Goal: Transaction & Acquisition: Purchase product/service

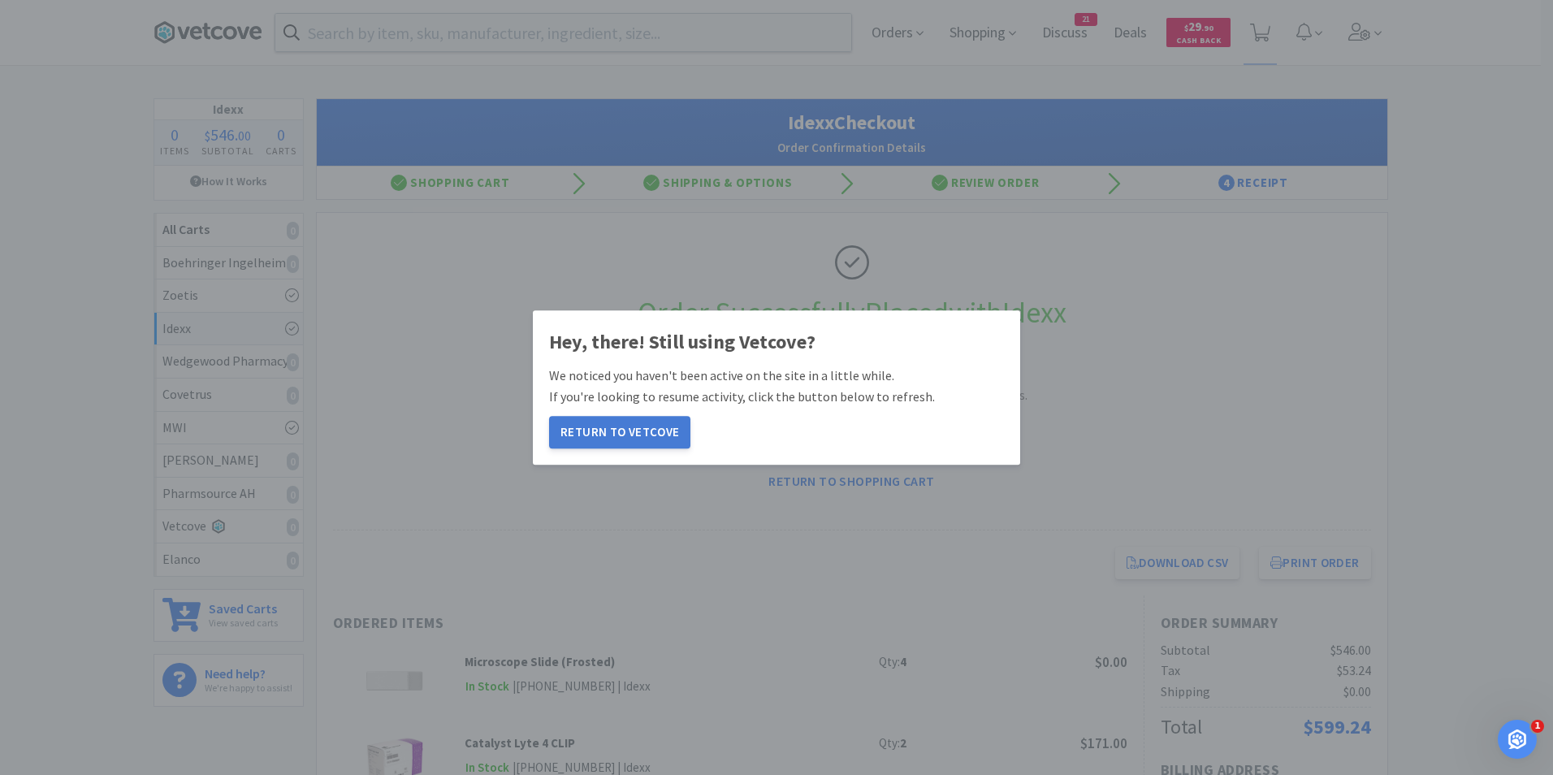
click at [637, 431] on button "Return to Vetcove" at bounding box center [619, 432] width 141 height 32
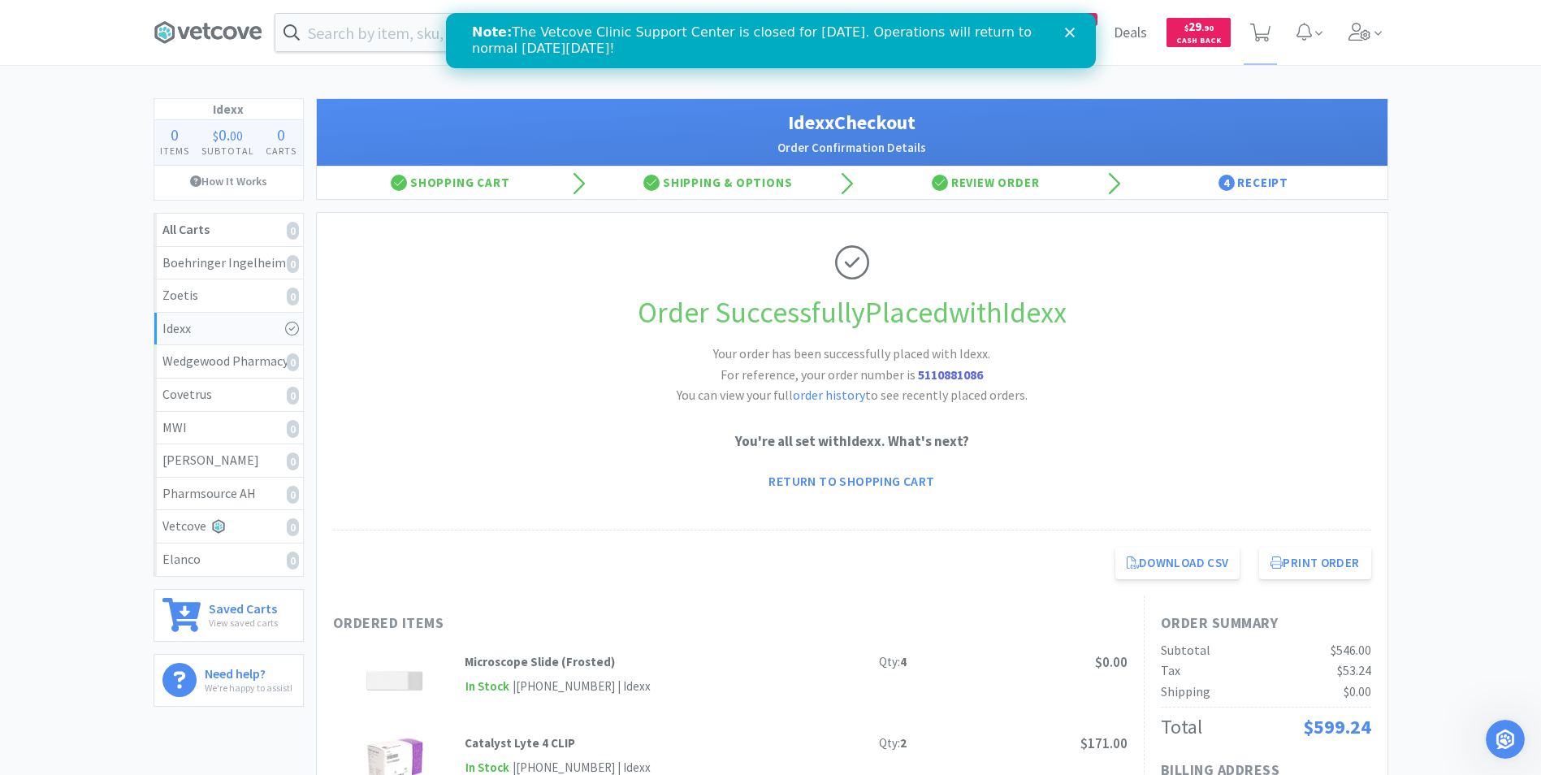
click at [637, 431] on p "You're all set with Idexx . What's next?" at bounding box center [852, 442] width 1038 height 22
click at [351, 34] on input "text" at bounding box center [563, 32] width 576 height 37
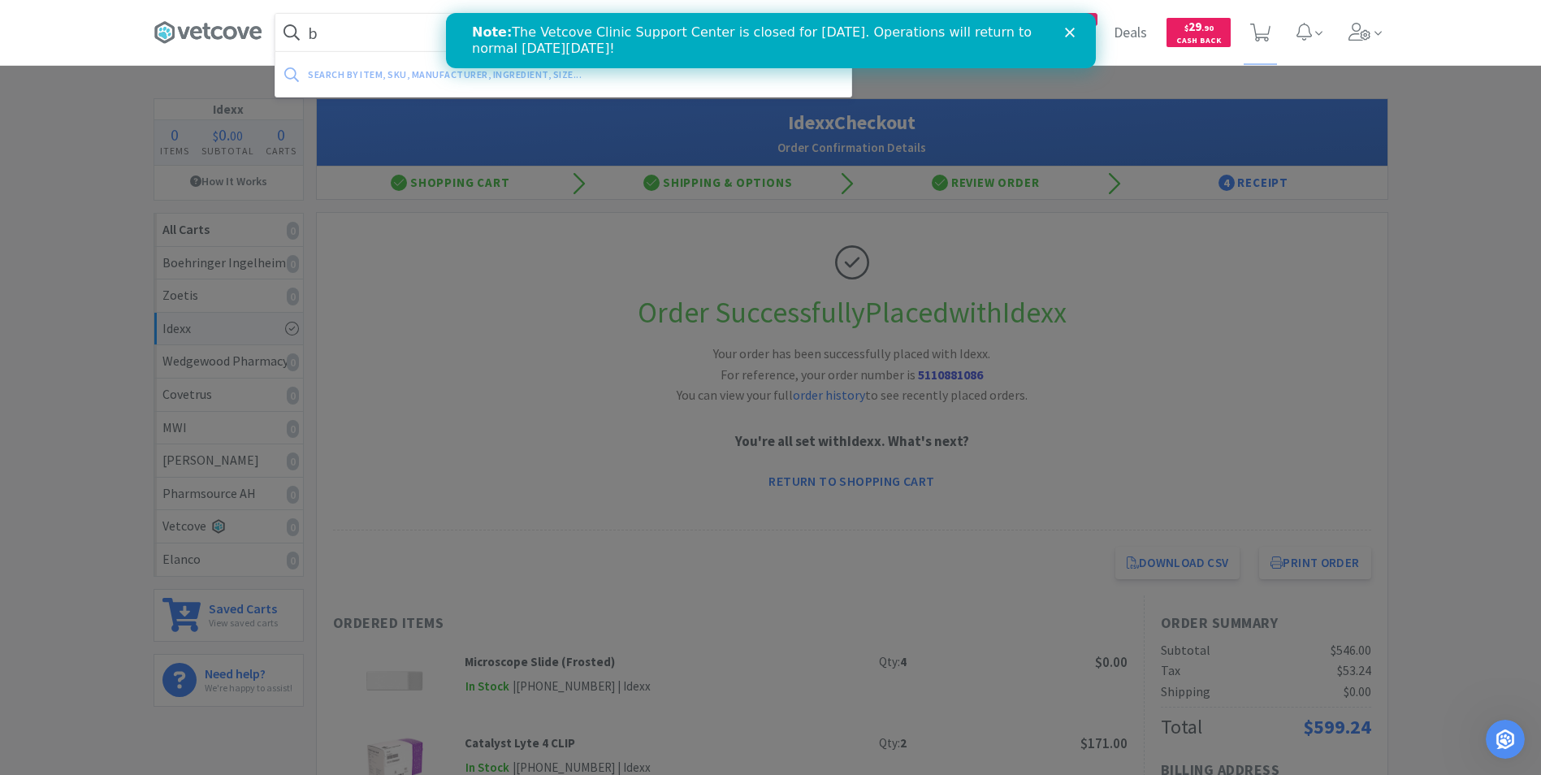
click at [351, 34] on input "b" at bounding box center [563, 32] width 576 height 37
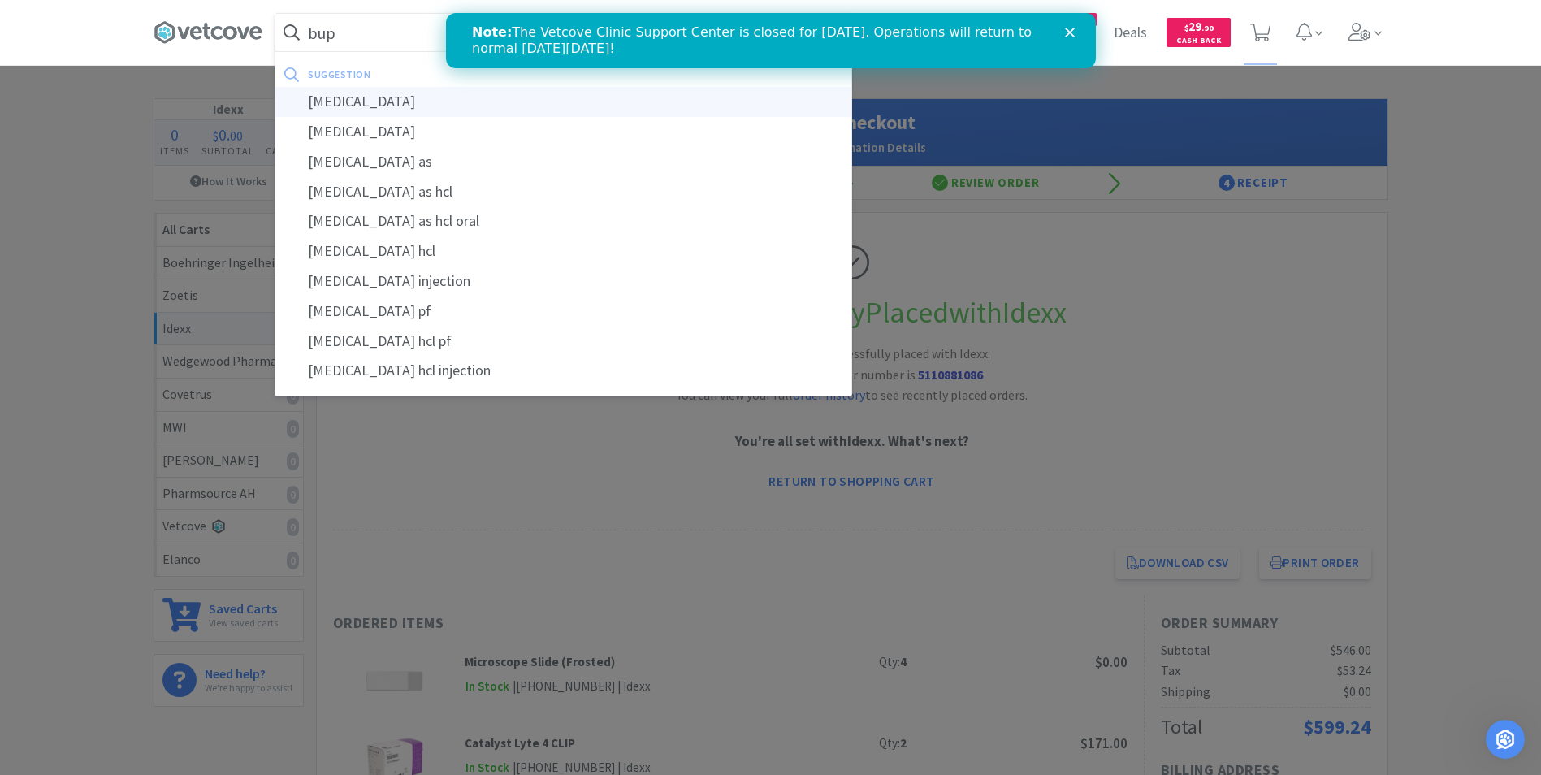
click at [345, 96] on div "buprenorphine" at bounding box center [563, 102] width 576 height 30
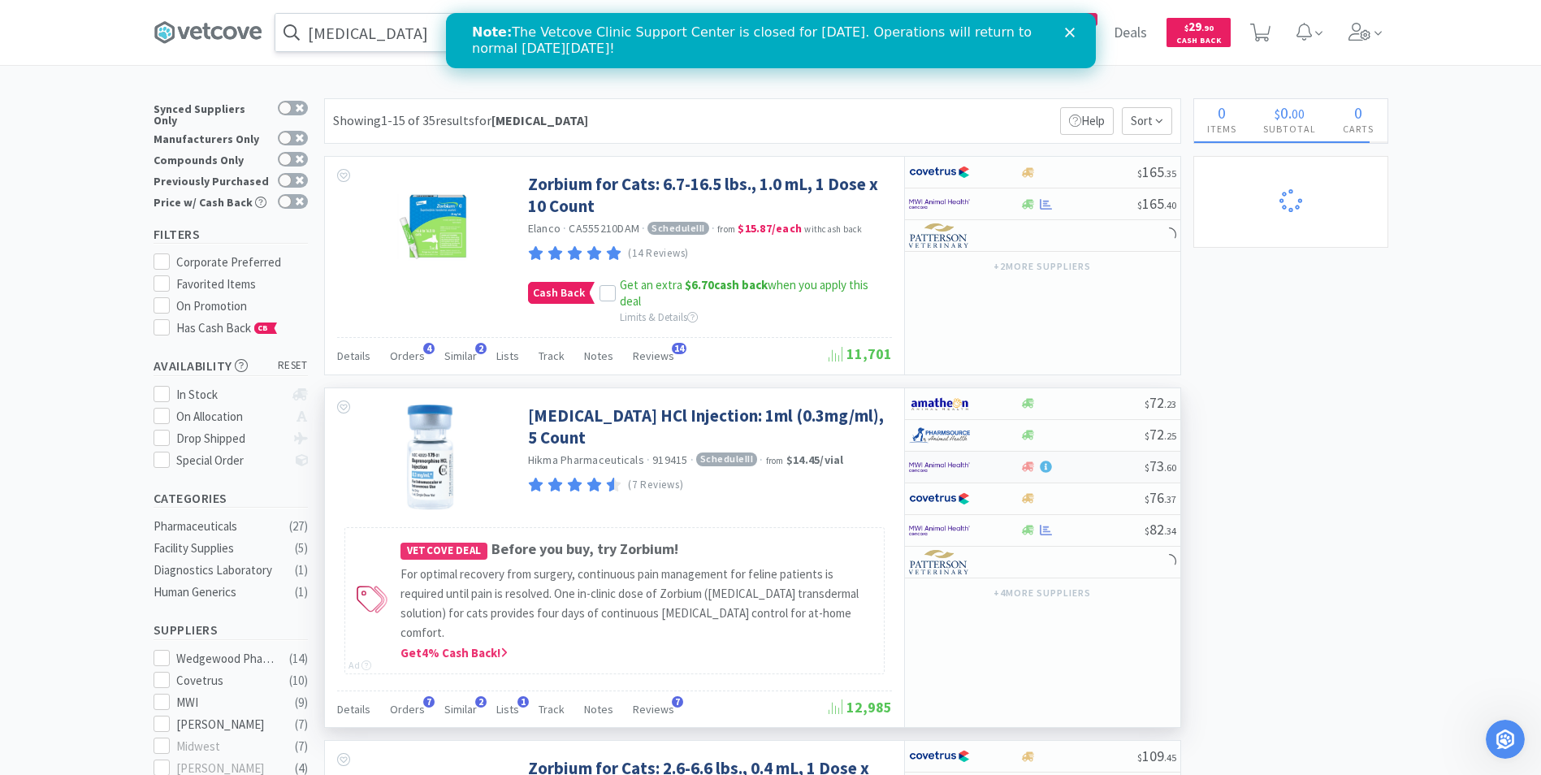
click at [942, 465] on img at bounding box center [939, 467] width 61 height 24
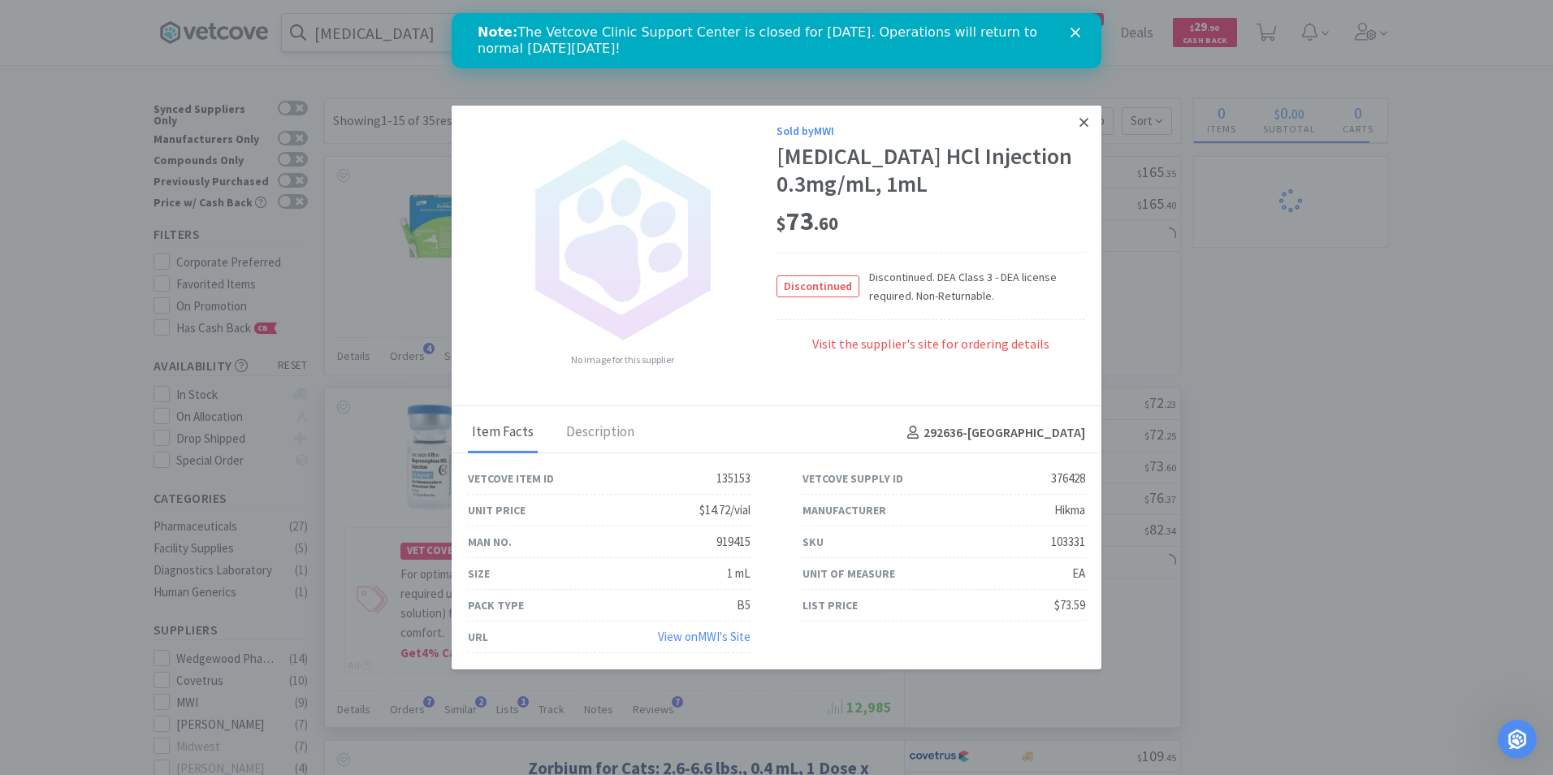
click at [1085, 120] on icon at bounding box center [1084, 122] width 9 height 15
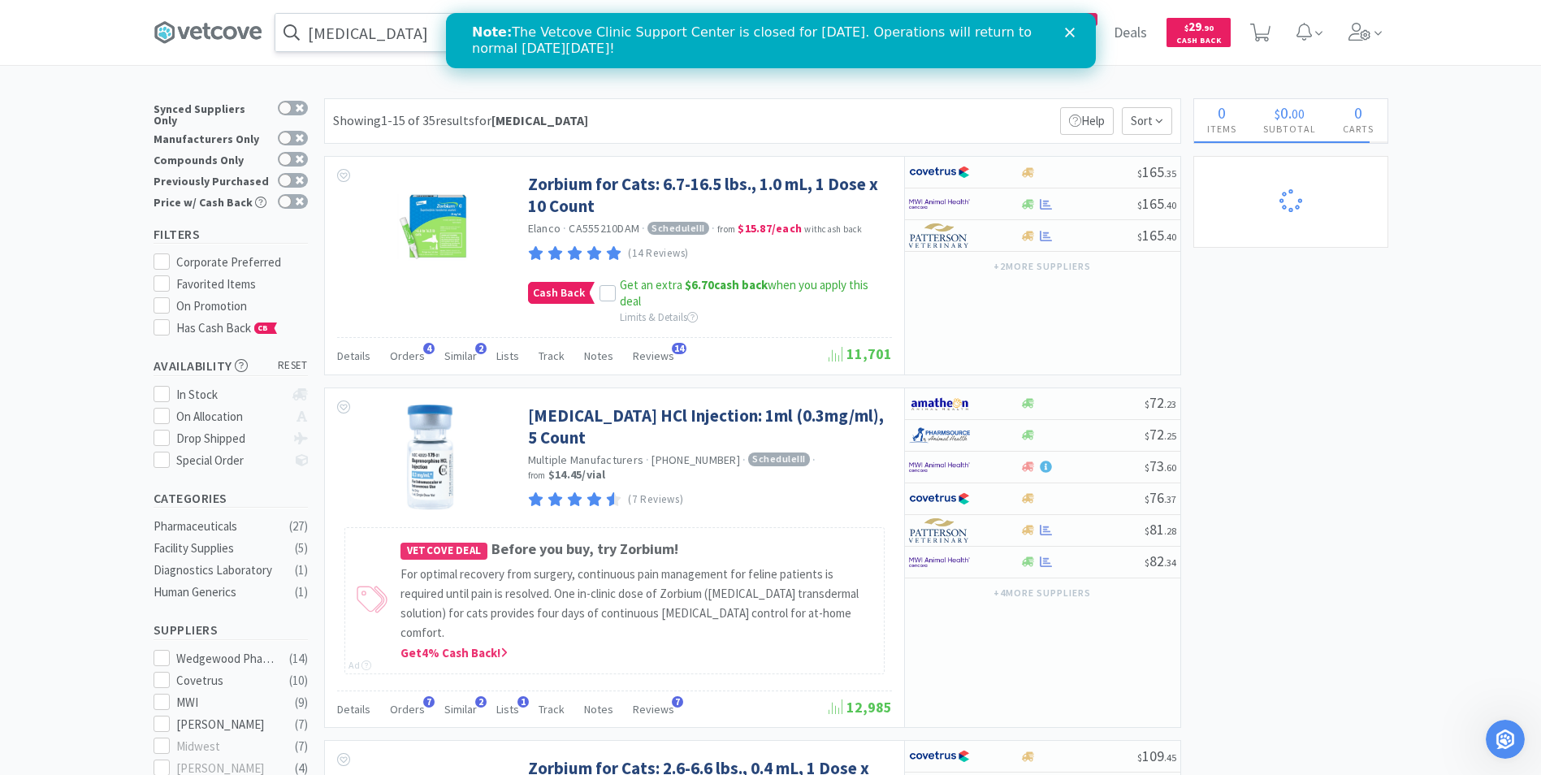
click at [418, 38] on input "buprenorphine" at bounding box center [563, 32] width 576 height 37
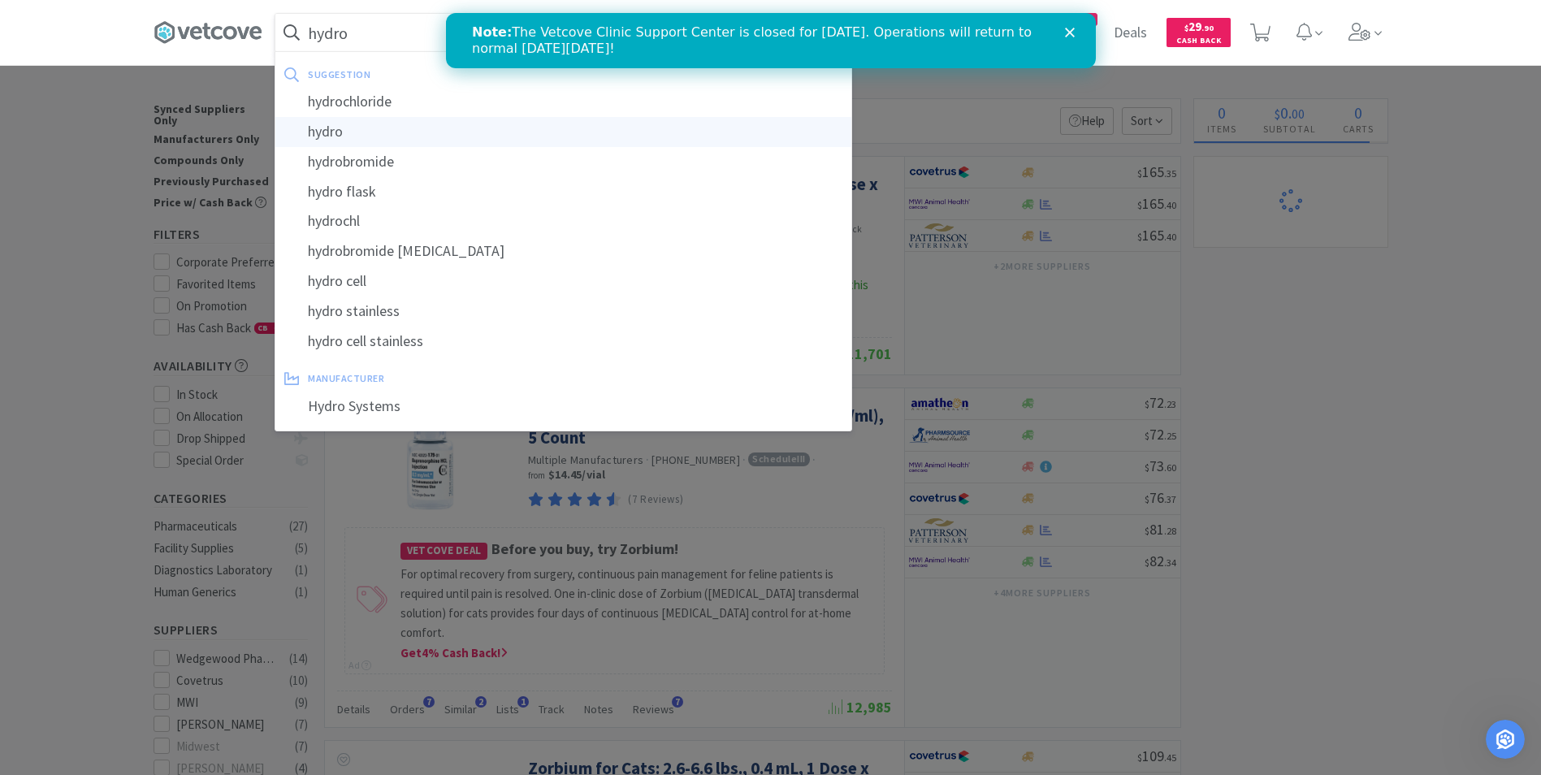
click at [351, 128] on div "hydro" at bounding box center [563, 132] width 576 height 30
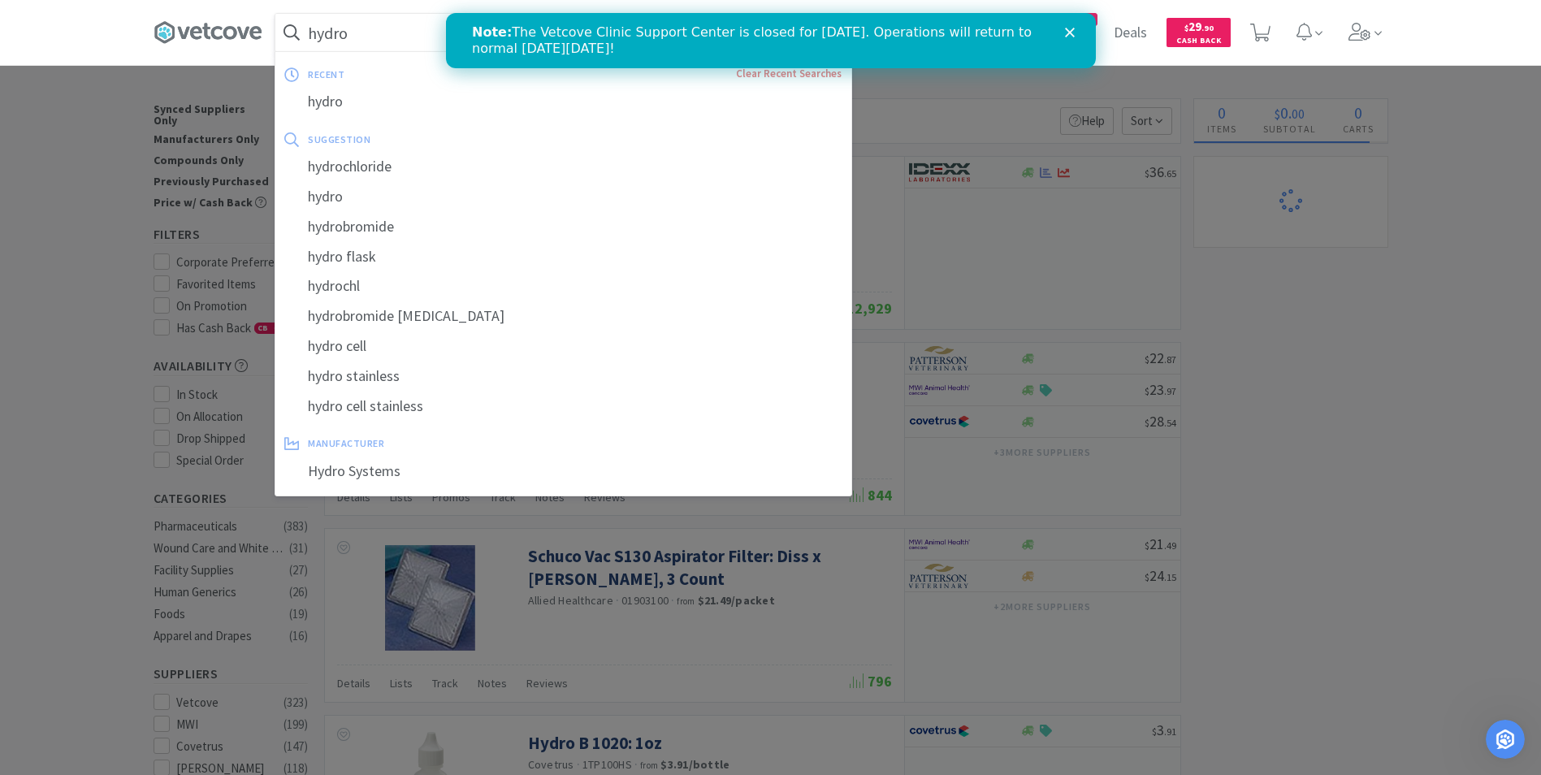
click at [373, 37] on input "hydro" at bounding box center [563, 32] width 576 height 37
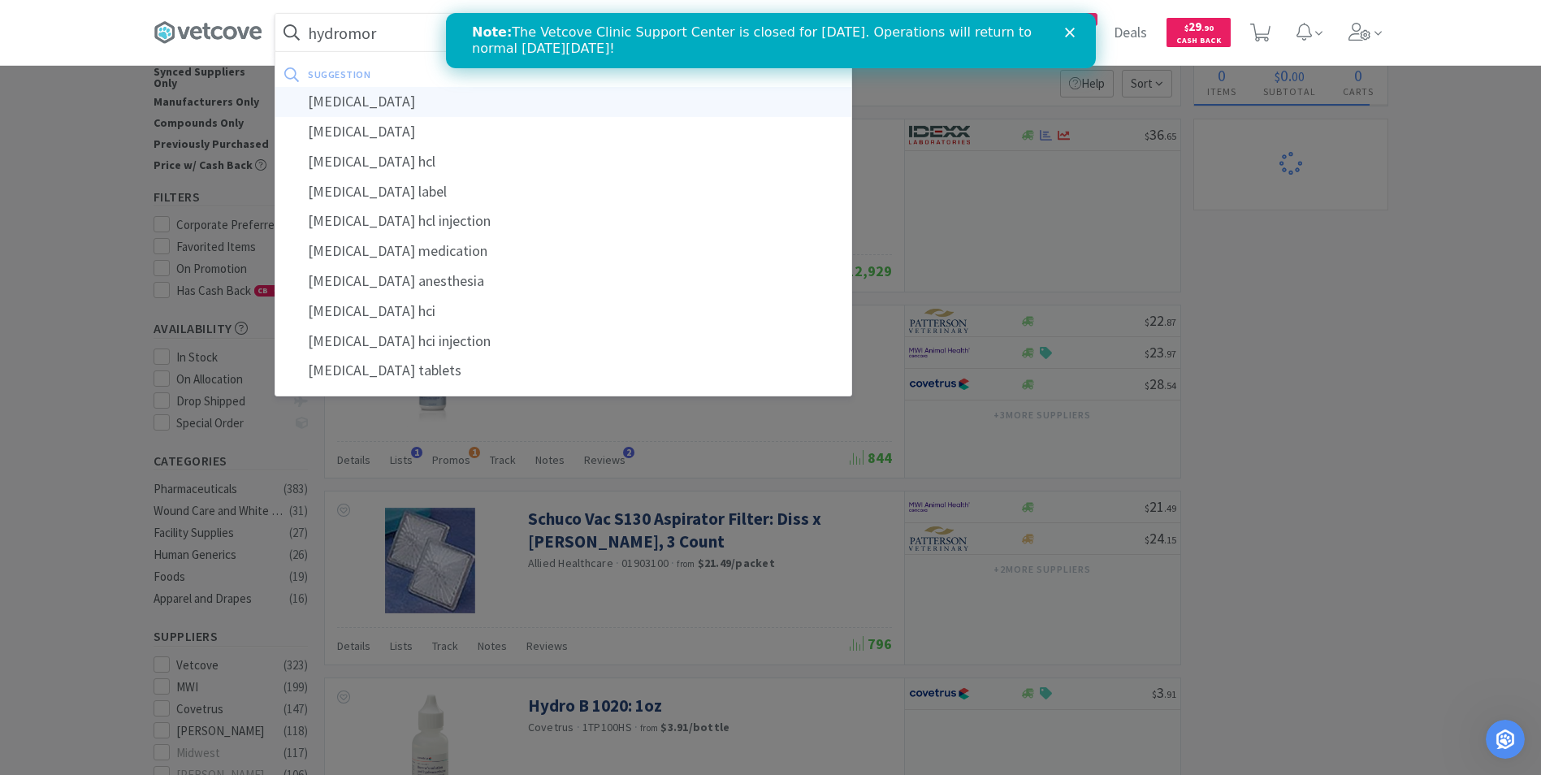
click at [350, 98] on div "hydromorphone" at bounding box center [563, 102] width 576 height 30
type input "hydromorphone"
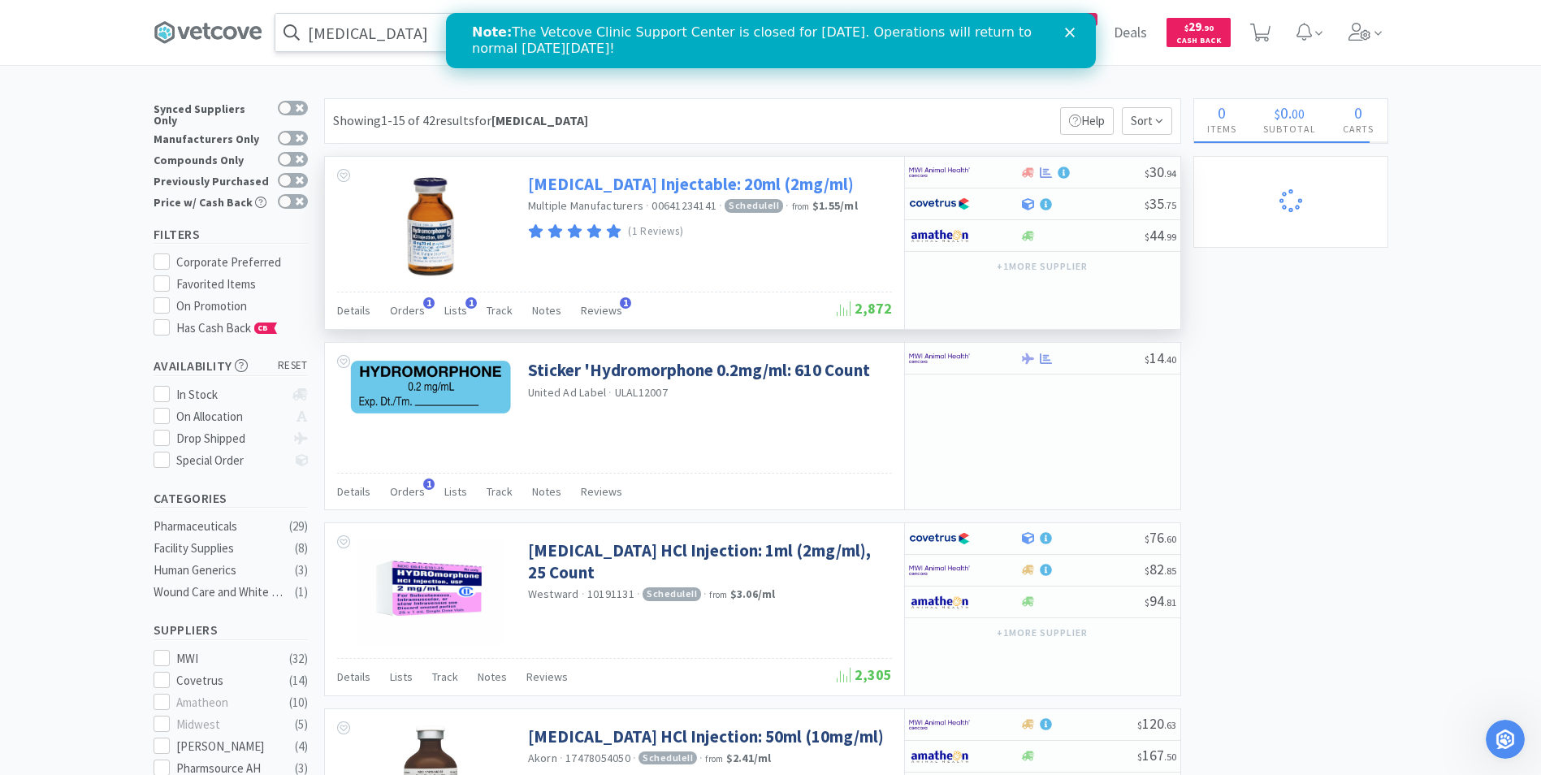
click at [608, 186] on link "Hydromorphone Injectable: 20ml (2mg/ml)" at bounding box center [691, 184] width 326 height 22
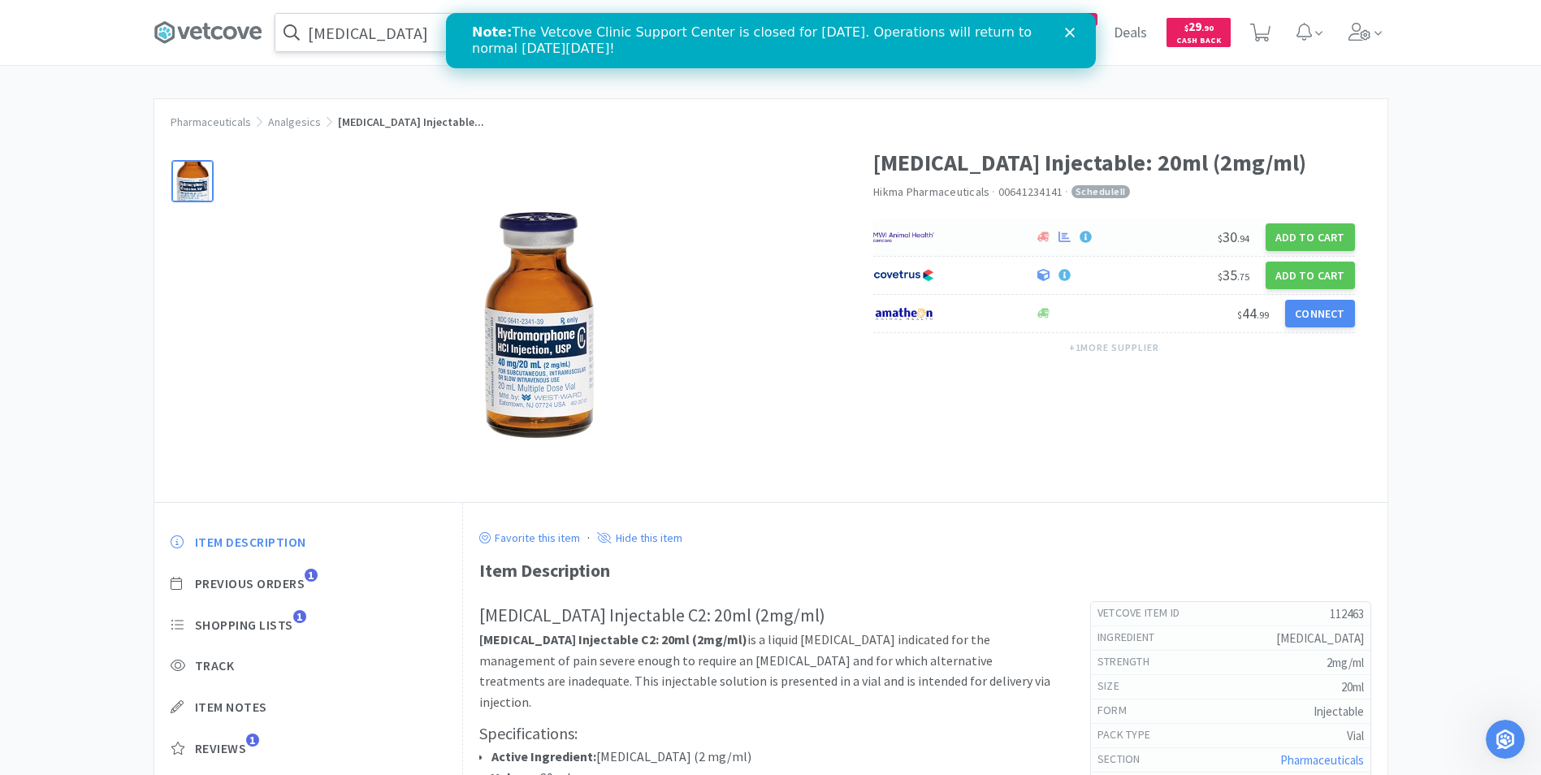
click at [1010, 237] on div at bounding box center [945, 237] width 145 height 28
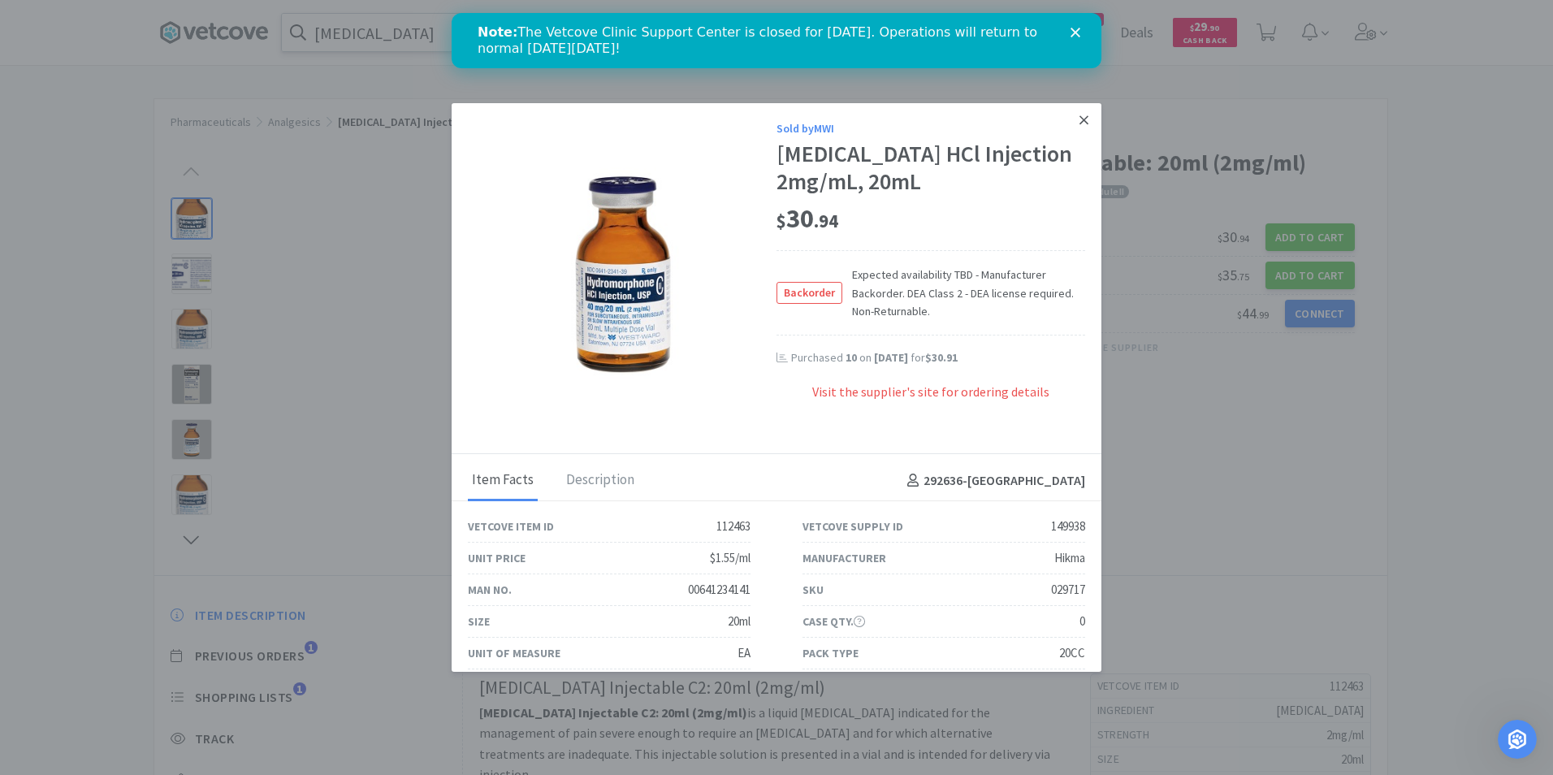
click at [1080, 120] on icon at bounding box center [1084, 120] width 9 height 15
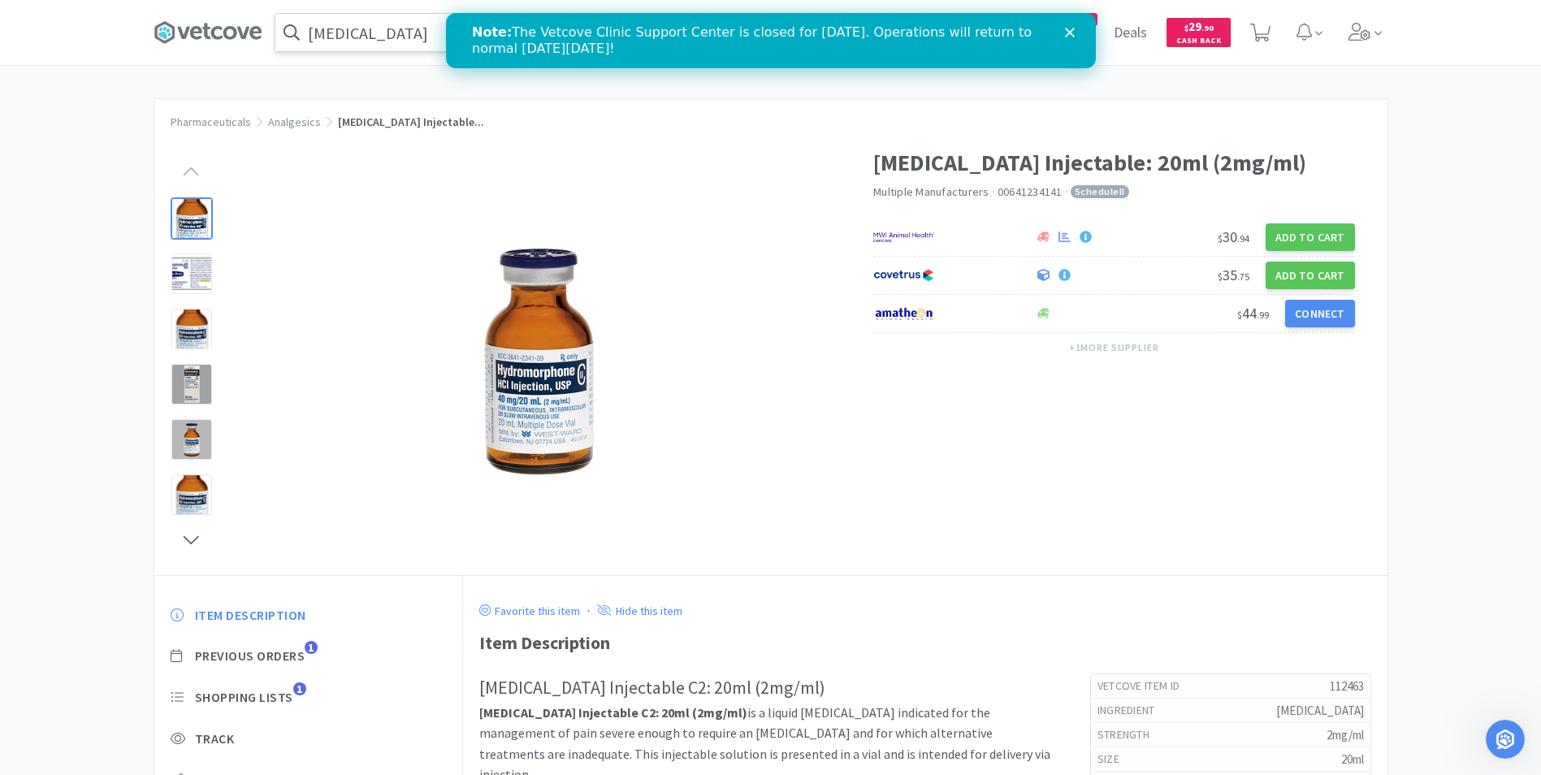
click at [1074, 27] on div "Note: The Vetcove Clinic Support Center is closed for Labor Day. Operations wil…" at bounding box center [770, 40] width 650 height 42
click at [1067, 28] on icon "Close" at bounding box center [1069, 33] width 10 height 10
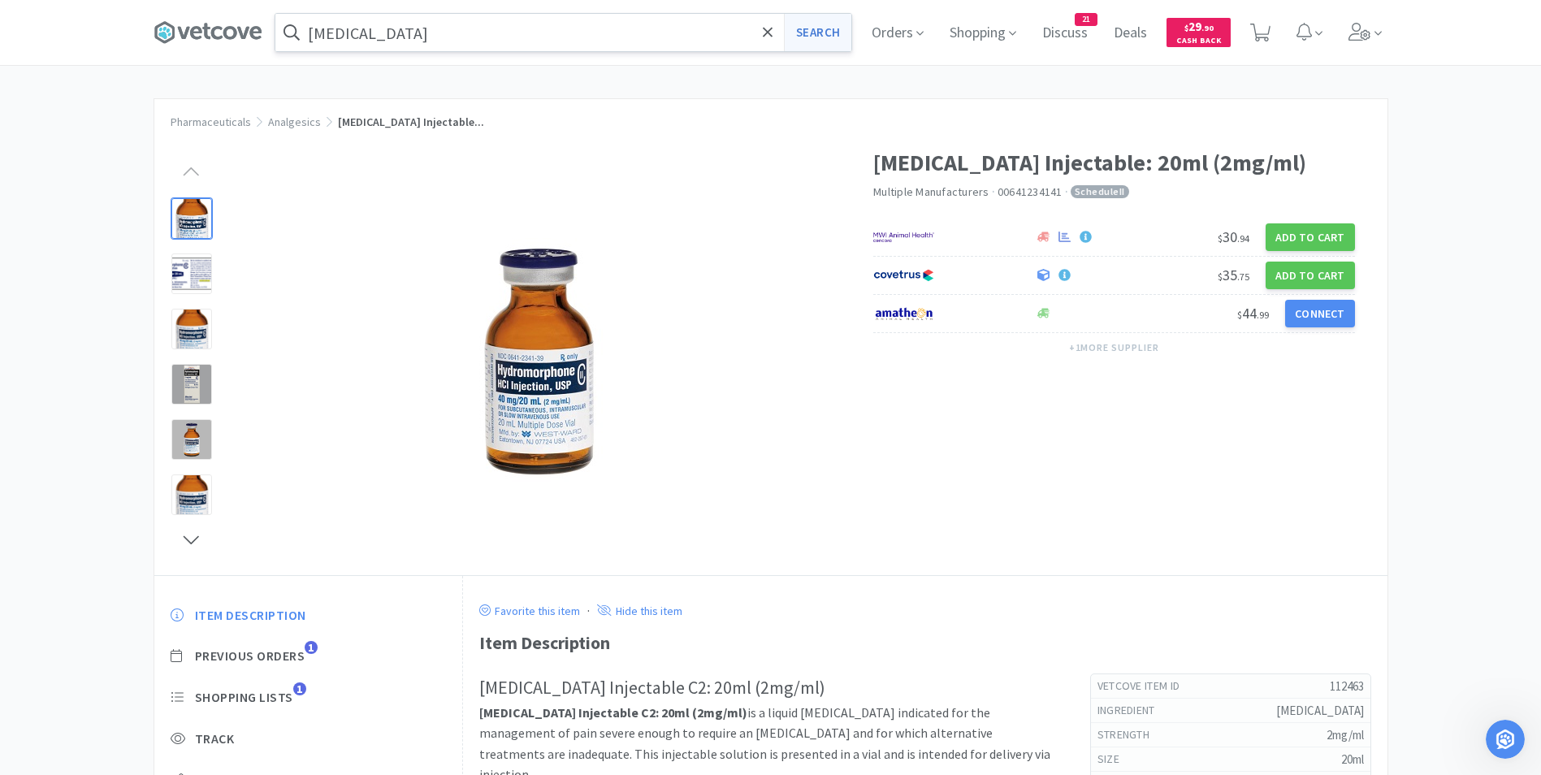
click at [832, 35] on button "Search" at bounding box center [817, 32] width 67 height 37
